Goal: Task Accomplishment & Management: Complete application form

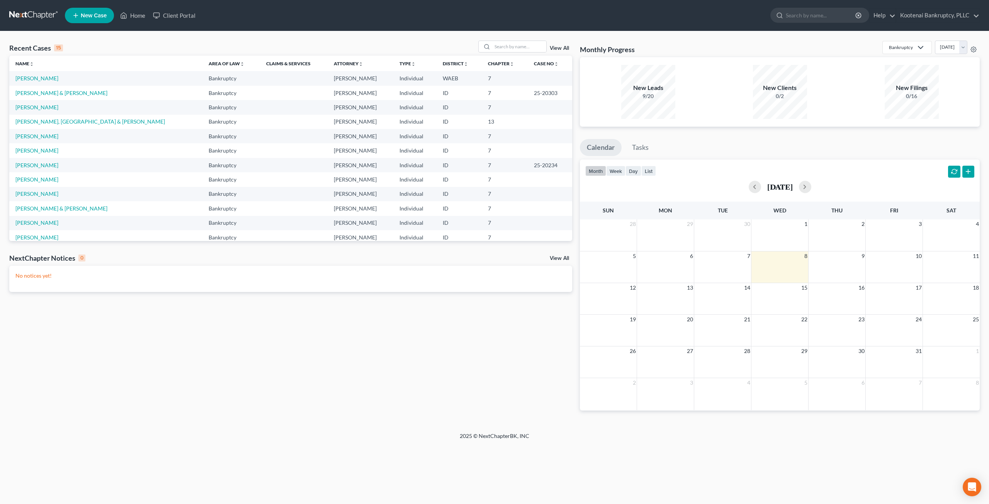
click at [321, 41] on div "Recent Cases 15 View All" at bounding box center [290, 48] width 563 height 15
drag, startPoint x: 51, startPoint y: 78, endPoint x: 63, endPoint y: 76, distance: 12.1
click at [51, 78] on link "[PERSON_NAME]" at bounding box center [36, 78] width 43 height 7
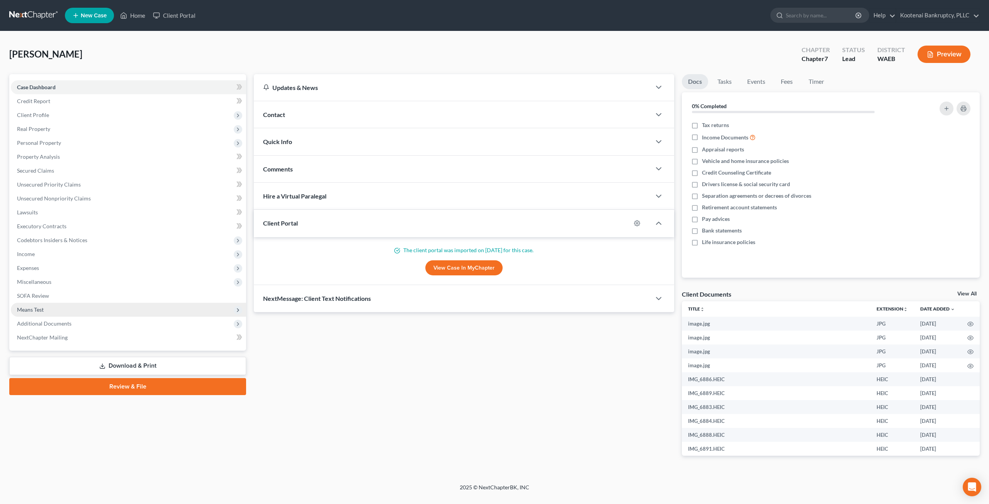
click at [83, 311] on span "Means Test" at bounding box center [128, 310] width 235 height 14
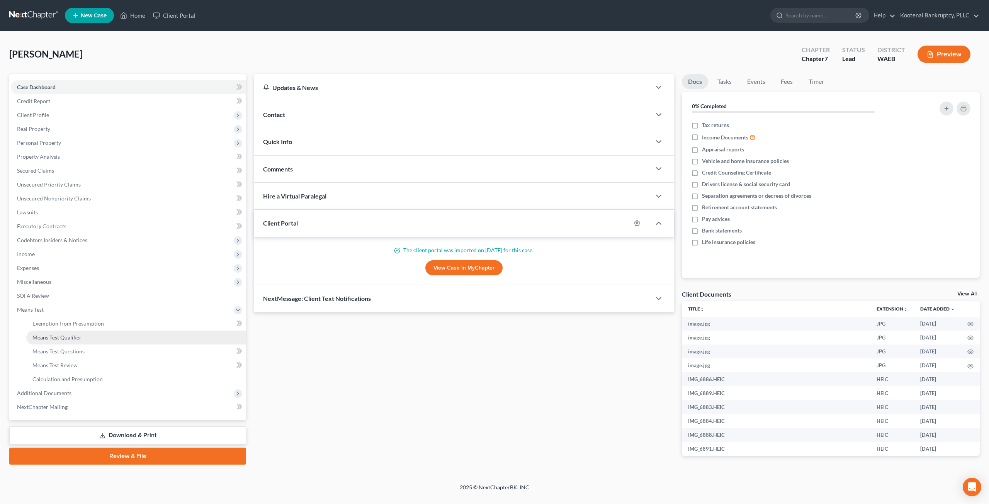
click at [95, 337] on link "Means Test Qualifier" at bounding box center [136, 338] width 220 height 14
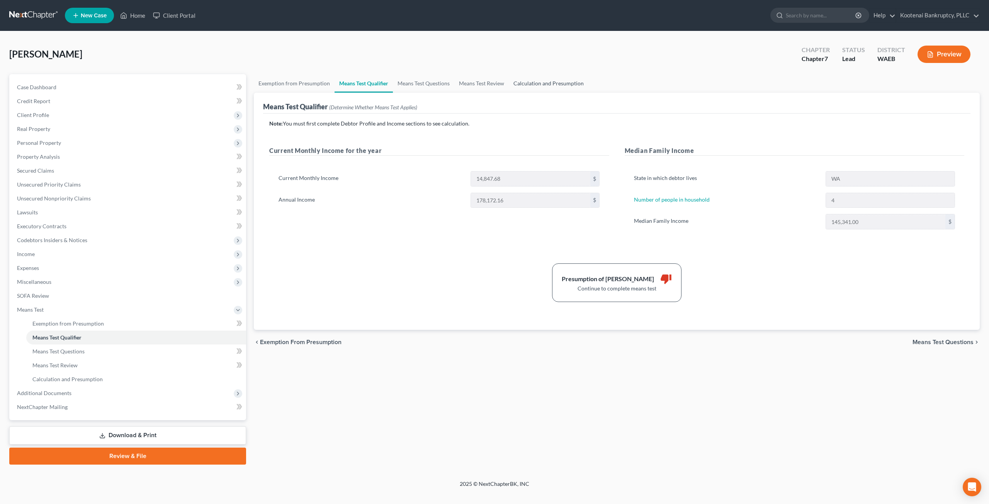
click at [532, 87] on link "Calculation and Presumption" at bounding box center [549, 83] width 80 height 19
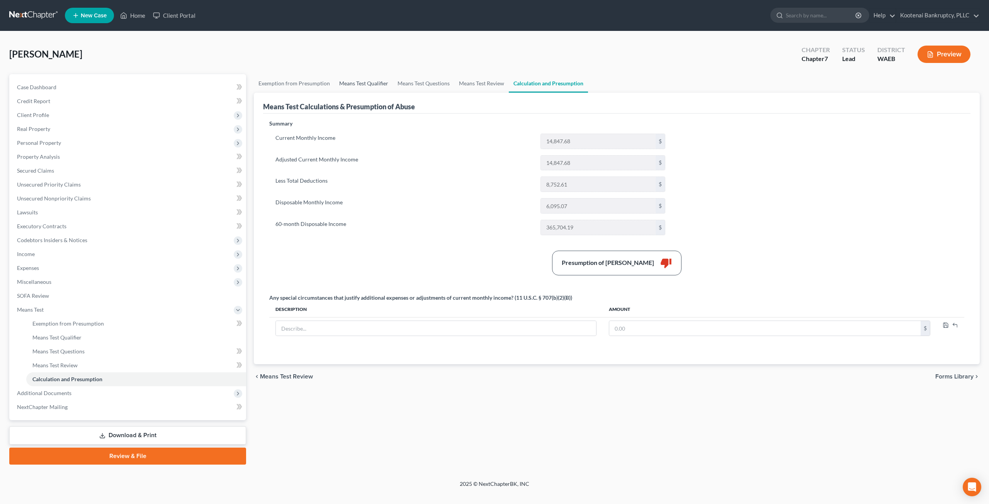
click at [375, 86] on link "Means Test Qualifier" at bounding box center [364, 83] width 58 height 19
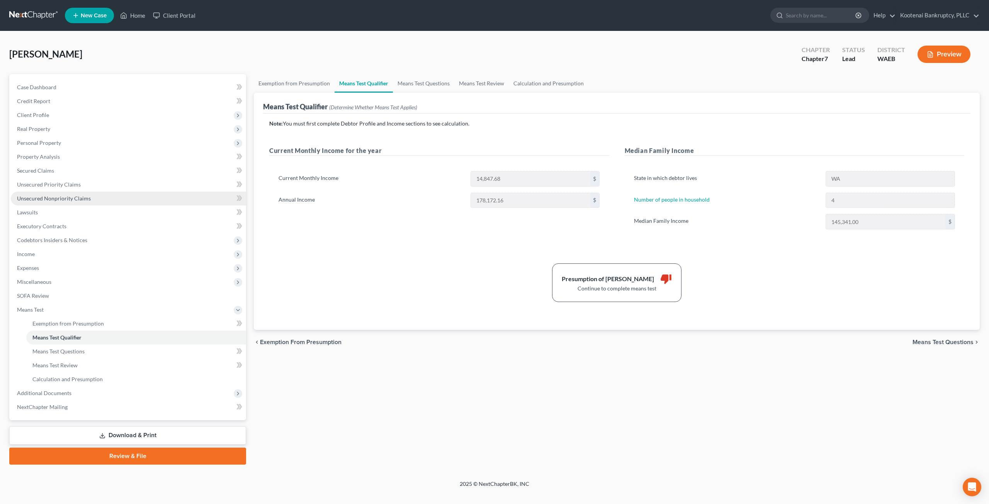
click at [57, 202] on link "Unsecured Nonpriority Claims" at bounding box center [128, 199] width 235 height 14
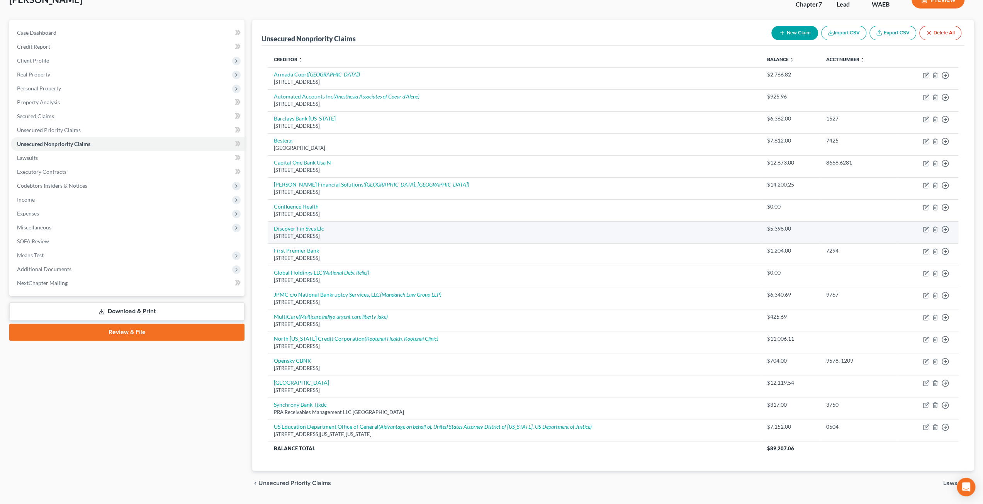
scroll to position [73, 0]
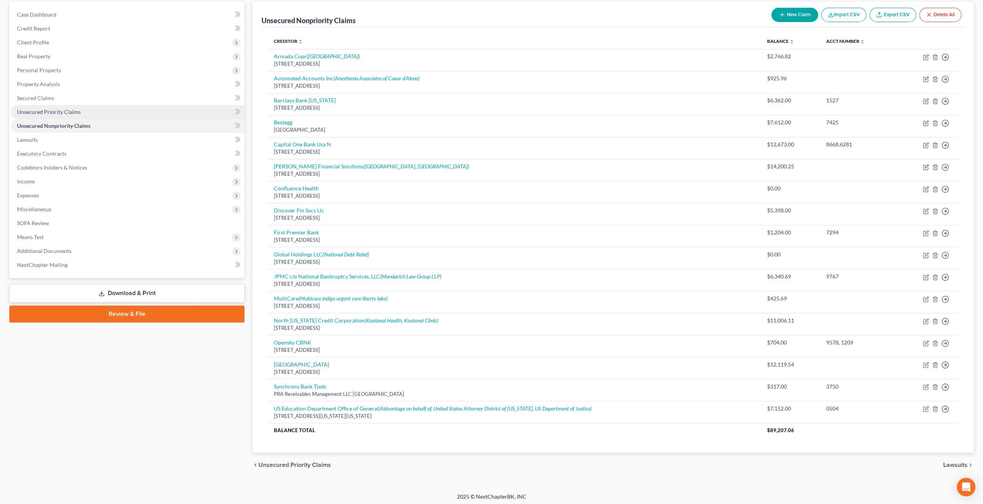
click at [83, 112] on link "Unsecured Priority Claims" at bounding box center [128, 112] width 234 height 14
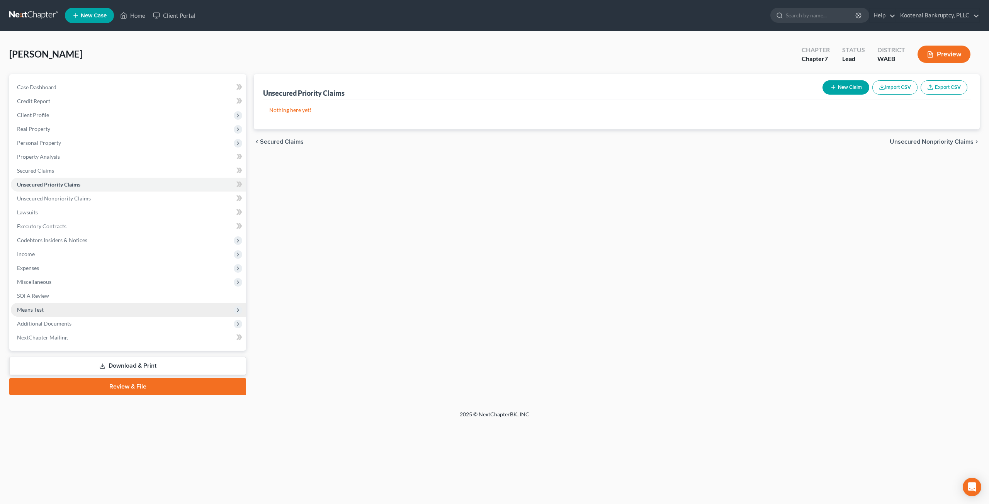
click at [69, 306] on span "Means Test" at bounding box center [128, 310] width 235 height 14
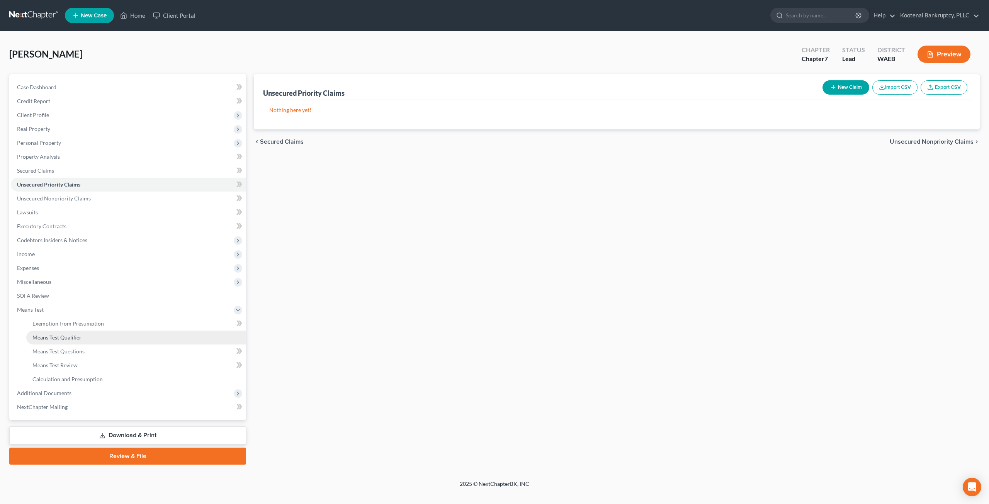
click at [78, 337] on span "Means Test Qualifier" at bounding box center [56, 337] width 49 height 7
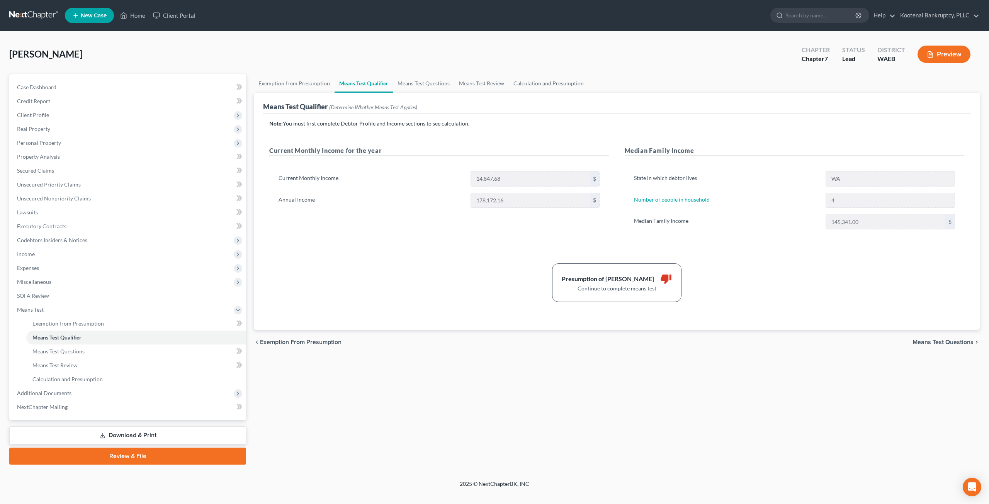
click at [830, 251] on div "Note: You must first complete Debtor Profile and Income sections to see calcula…" at bounding box center [616, 211] width 695 height 182
click at [759, 203] on label "Number of people in household" at bounding box center [726, 200] width 192 height 15
click at [433, 198] on label "Annual Income" at bounding box center [371, 200] width 192 height 15
drag, startPoint x: 372, startPoint y: 266, endPoint x: 350, endPoint y: 264, distance: 22.1
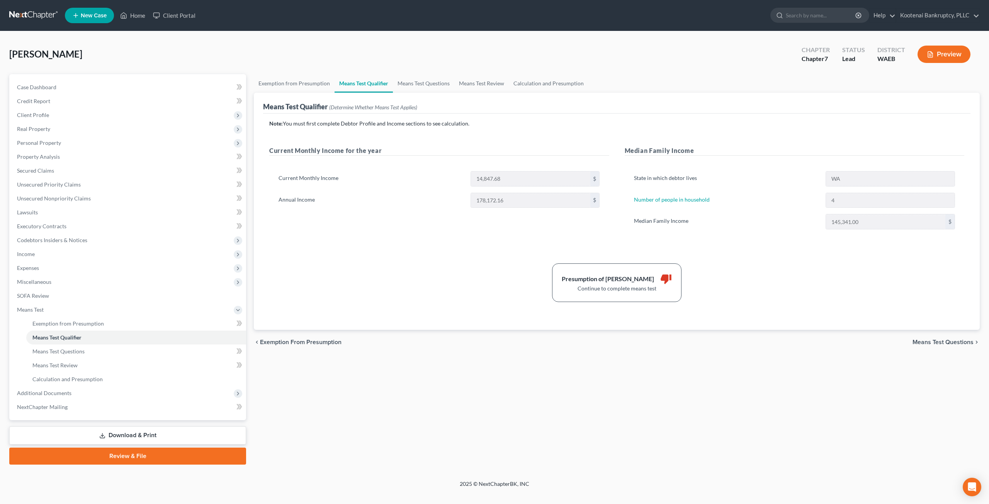
click at [372, 266] on div "Presumption of Abuse Arises thumb_down Continue to complete means test" at bounding box center [616, 282] width 703 height 39
click at [83, 255] on span "Income" at bounding box center [128, 254] width 235 height 14
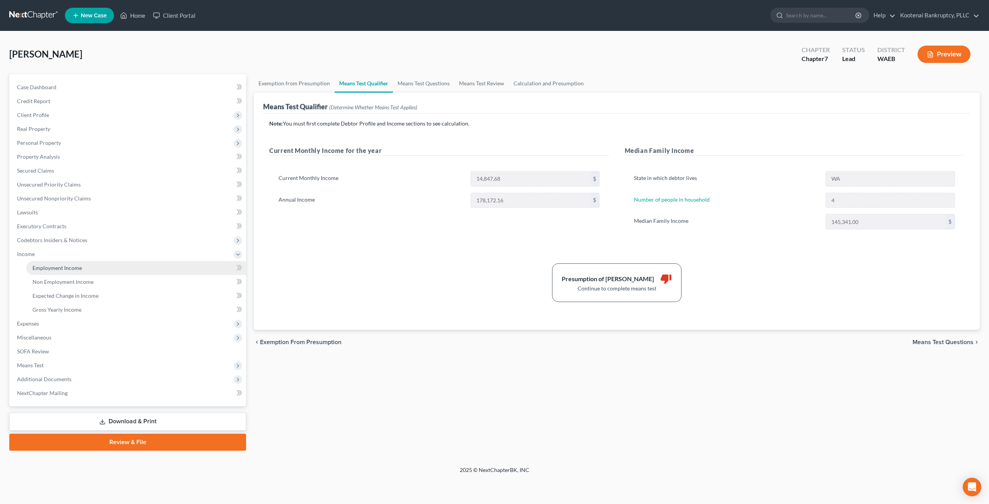
click at [83, 265] on link "Employment Income" at bounding box center [136, 268] width 220 height 14
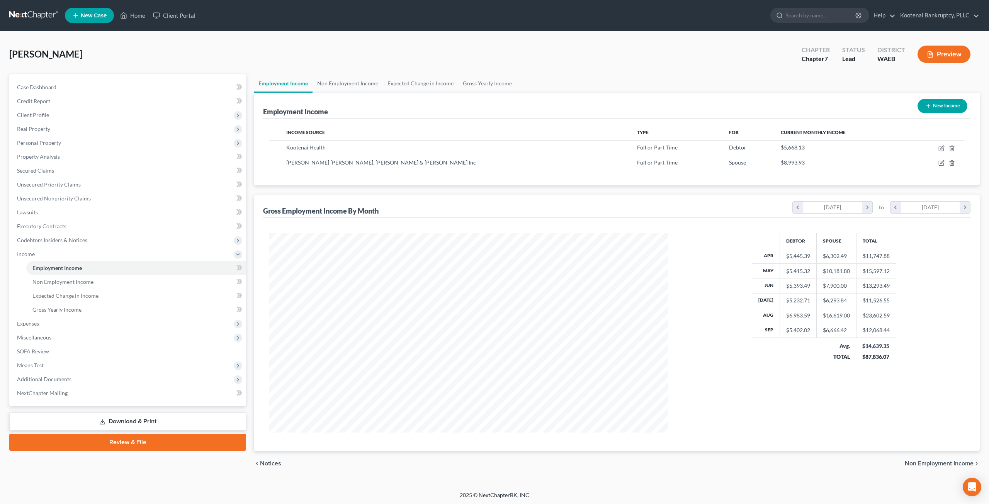
scroll to position [199, 414]
click at [918, 324] on div "Debtor Spouse Total Apr $5,445.39 $6,302.49 $11,747.88 May $5,415.32 $10,181.80…" at bounding box center [824, 332] width 296 height 199
click at [942, 160] on icon "button" at bounding box center [941, 163] width 6 height 6
select select "0"
select select "13"
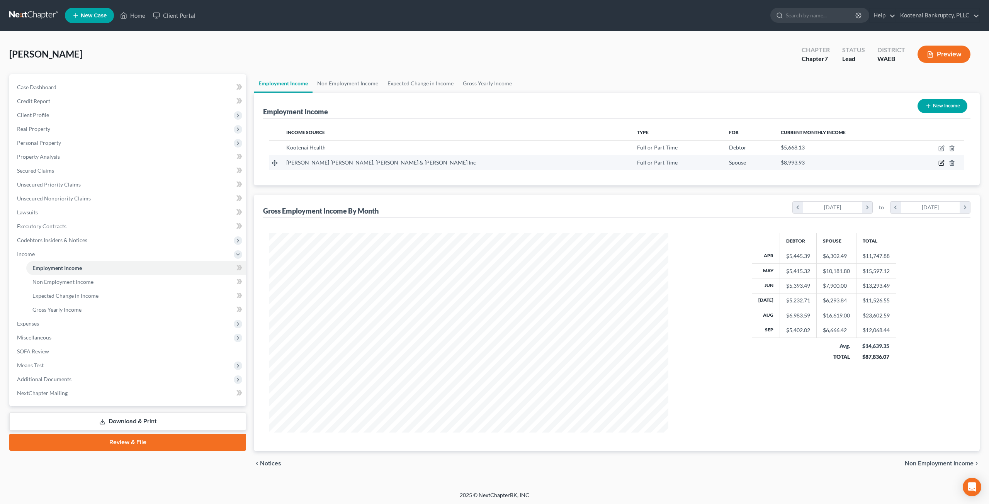
select select "1"
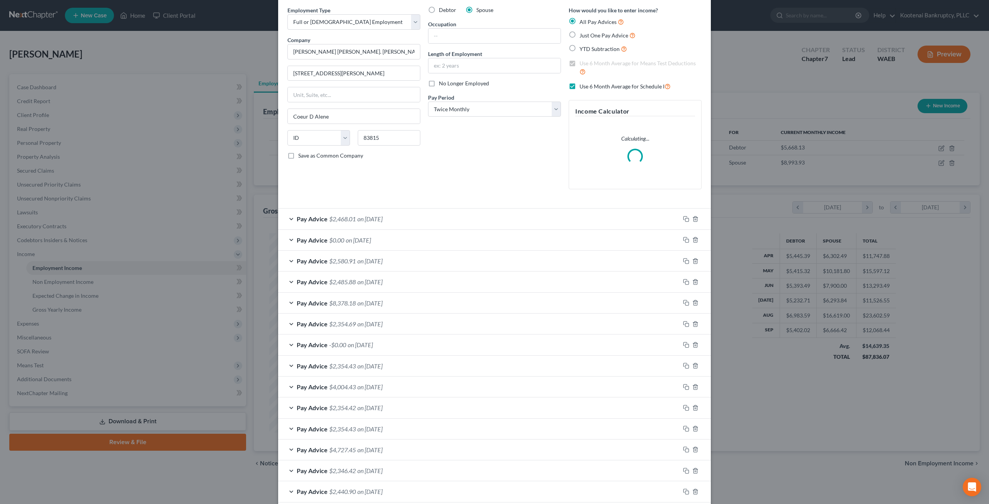
scroll to position [68, 0]
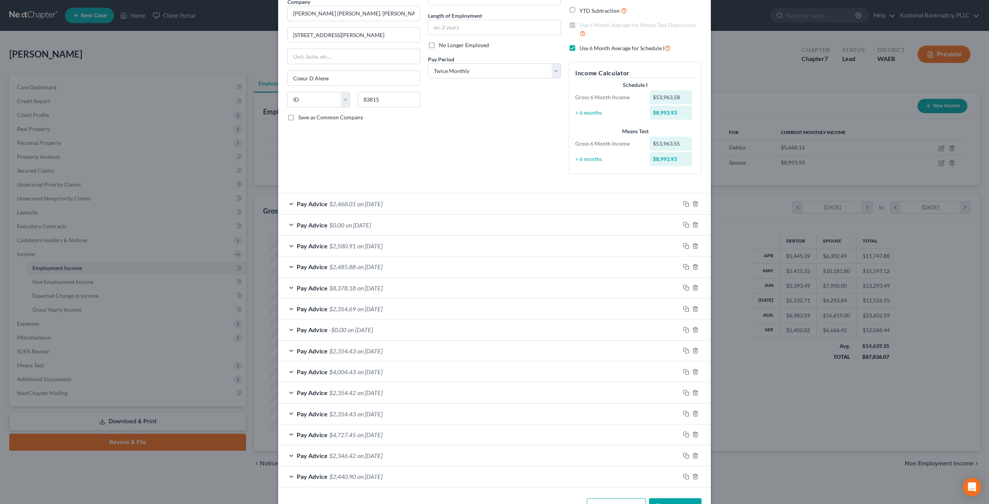
click at [431, 281] on div "Pay Advice $8,378.18 on [DATE]" at bounding box center [479, 288] width 402 height 20
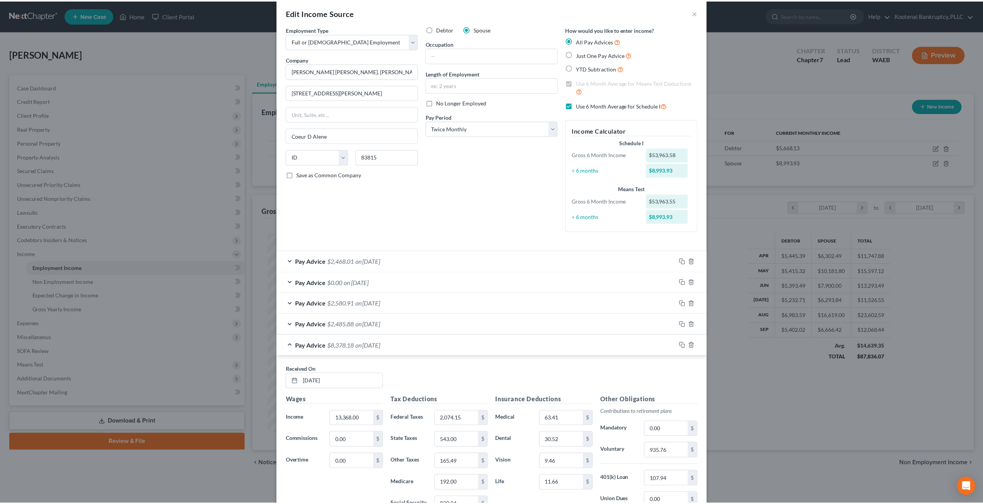
scroll to position [0, 0]
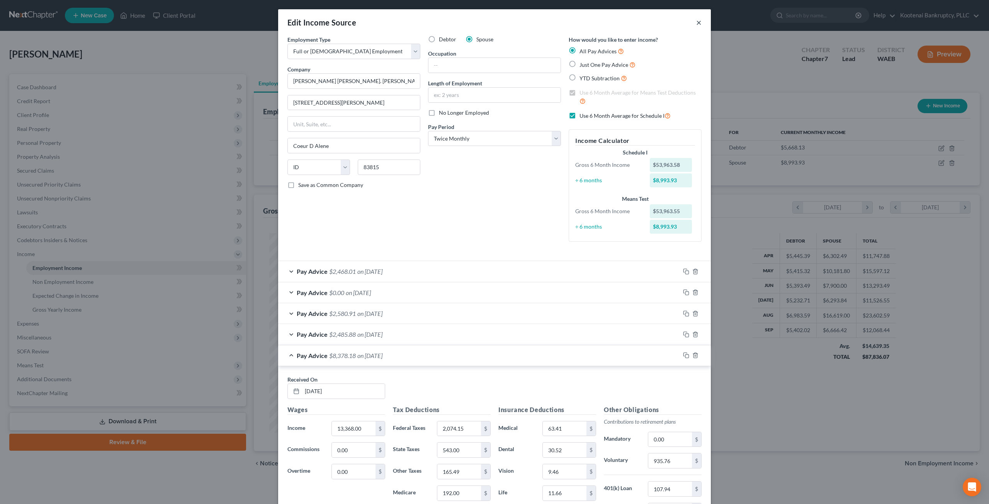
click at [696, 22] on button "×" at bounding box center [698, 22] width 5 height 9
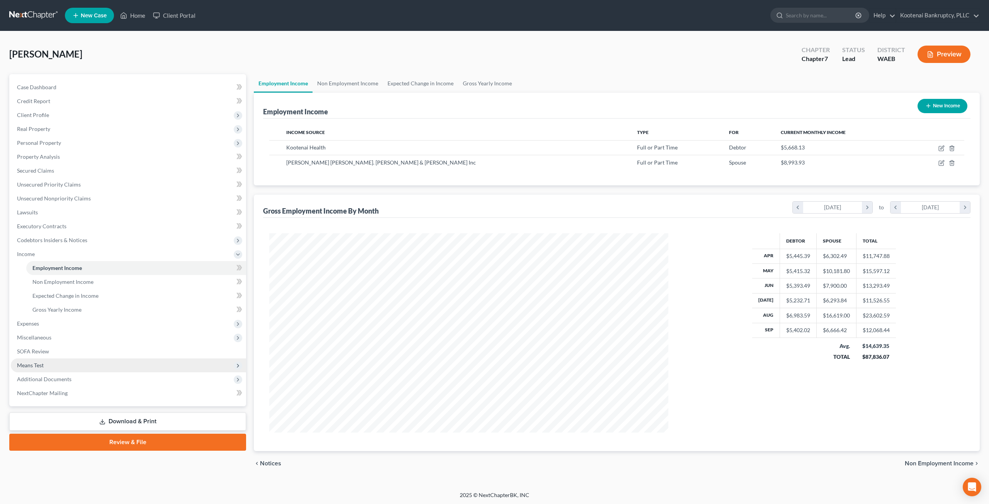
drag, startPoint x: 48, startPoint y: 362, endPoint x: 52, endPoint y: 364, distance: 4.2
click at [48, 362] on span "Means Test" at bounding box center [128, 366] width 235 height 14
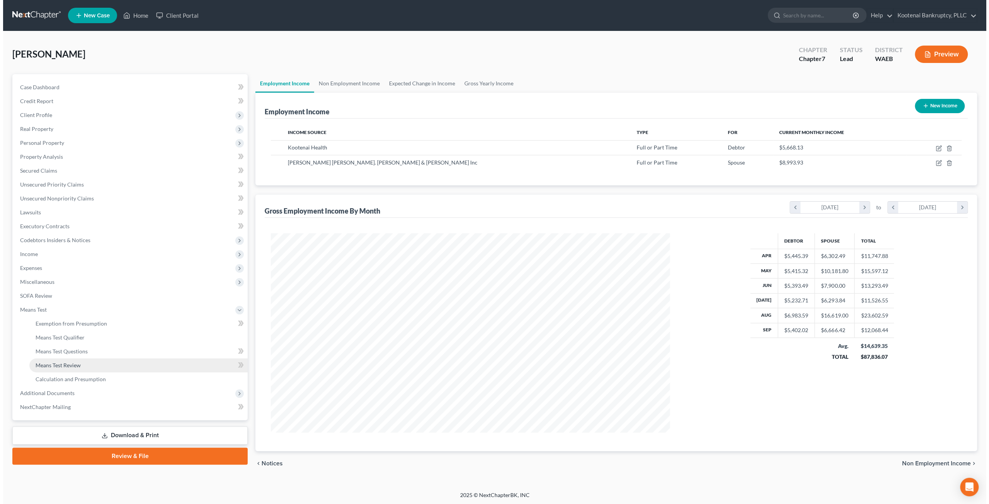
scroll to position [199, 414]
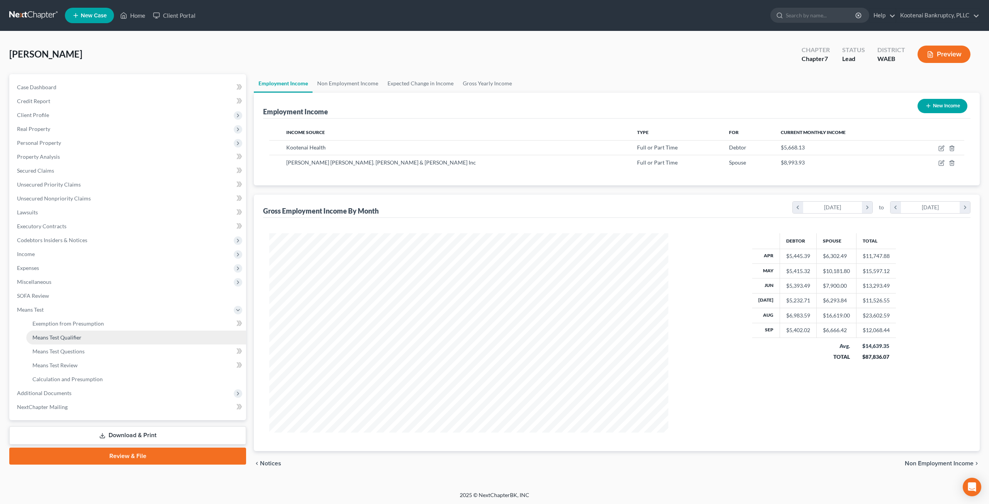
click at [75, 332] on link "Means Test Qualifier" at bounding box center [136, 338] width 220 height 14
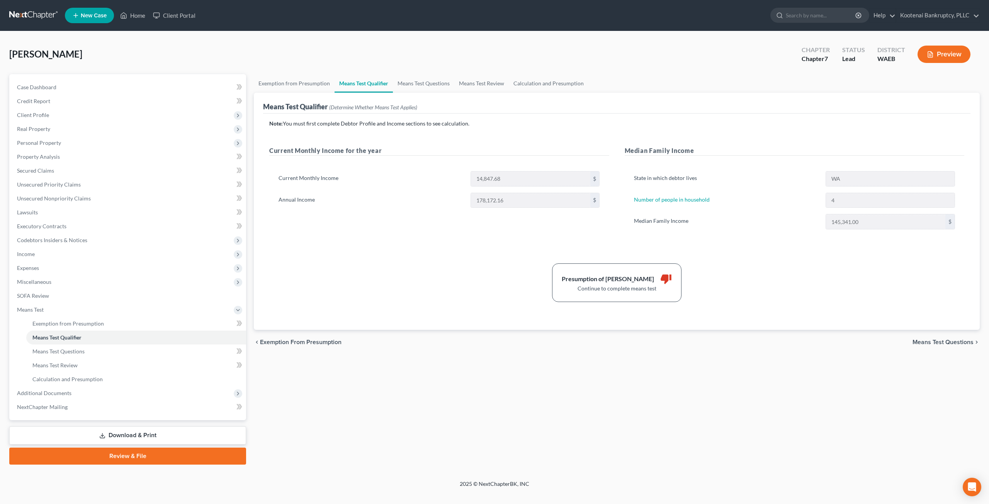
click at [738, 257] on div "Note: You must first complete Debtor Profile and Income sections to see calcula…" at bounding box center [616, 211] width 695 height 182
click at [60, 257] on span "Income" at bounding box center [128, 254] width 235 height 14
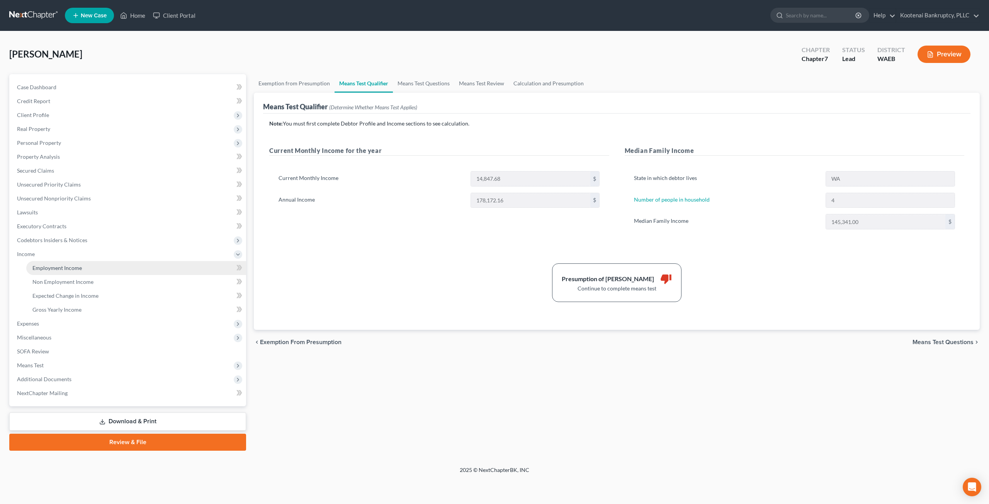
click at [65, 263] on link "Employment Income" at bounding box center [136, 268] width 220 height 14
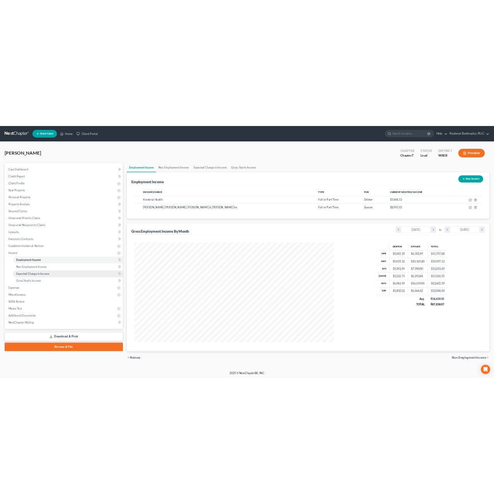
scroll to position [199, 414]
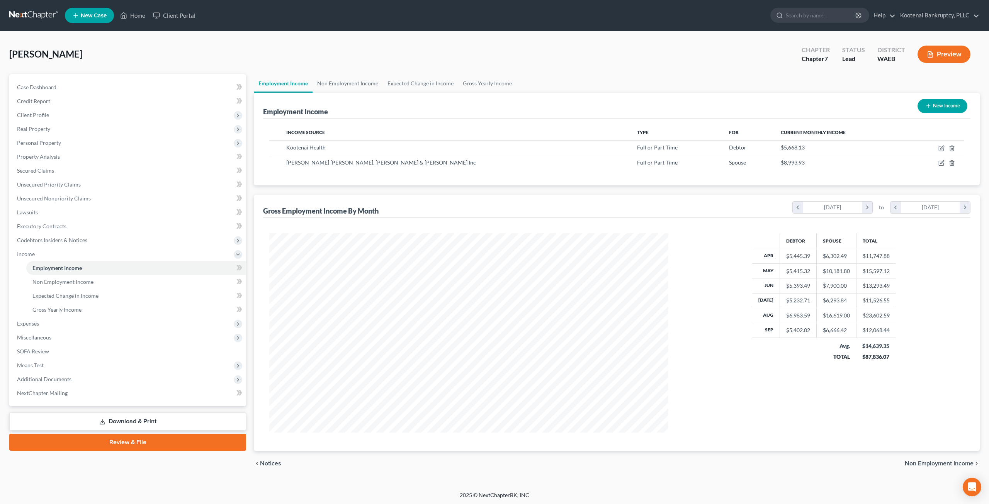
click at [719, 355] on div "Debtor Spouse Total Apr $5,445.39 $6,302.49 $11,747.88 May $5,415.32 $10,181.80…" at bounding box center [824, 332] width 296 height 199
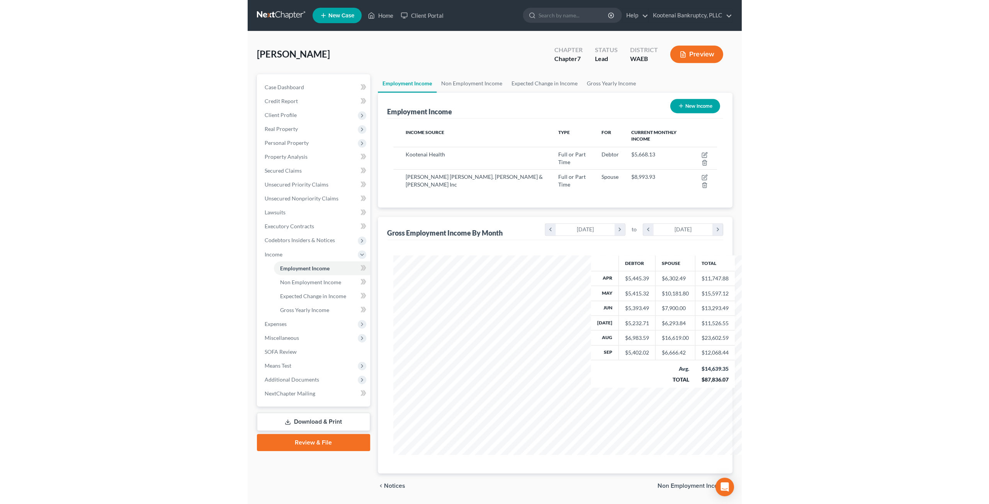
scroll to position [386185, 386125]
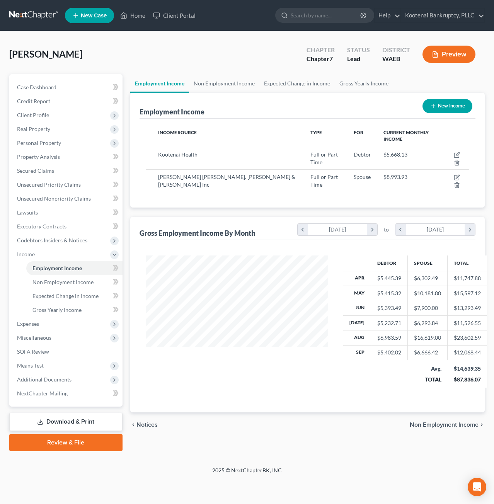
click at [347, 422] on div "Employment Income Non Employment Income Expected Change in Income Gross Yearly …" at bounding box center [307, 262] width 362 height 377
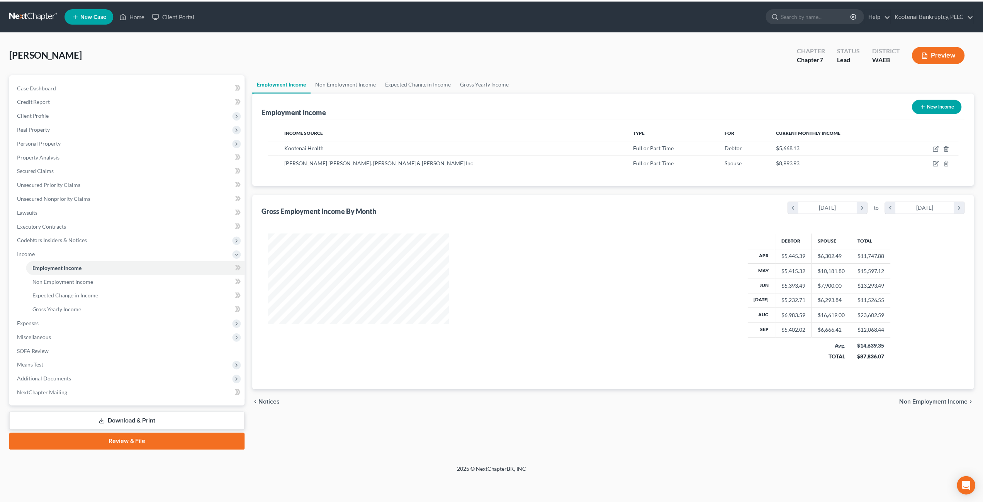
scroll to position [199, 414]
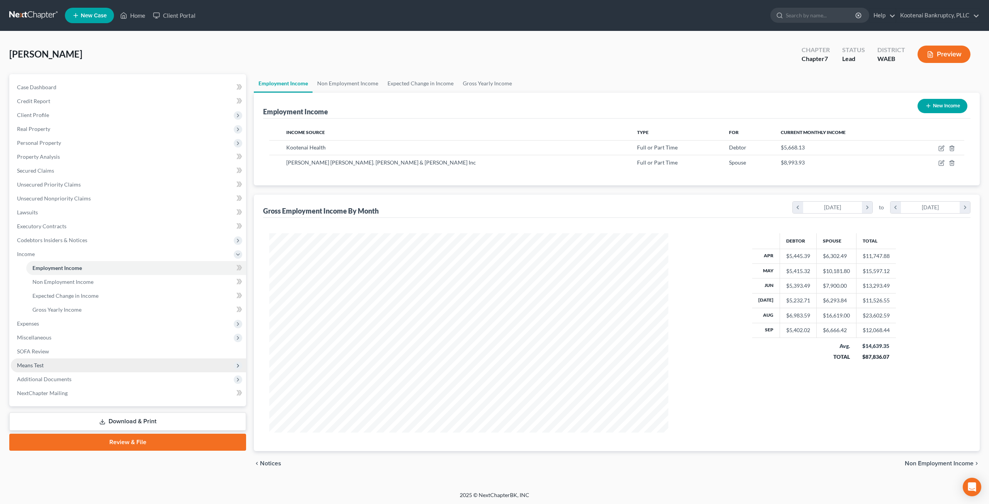
click at [64, 360] on span "Means Test" at bounding box center [128, 366] width 235 height 14
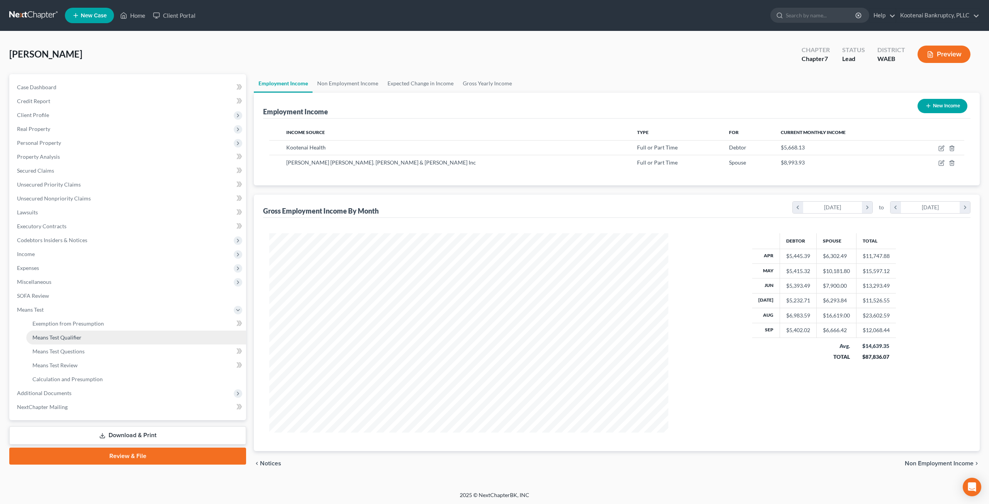
click at [100, 342] on link "Means Test Qualifier" at bounding box center [136, 338] width 220 height 14
